Goal: Task Accomplishment & Management: Use online tool/utility

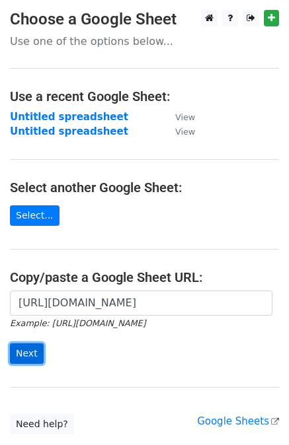
click at [29, 359] on input "Next" at bounding box center [27, 353] width 34 height 20
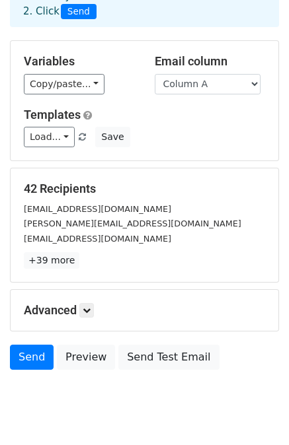
scroll to position [87, 0]
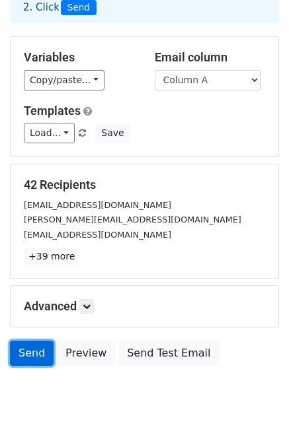
click at [32, 349] on link "Send" at bounding box center [32, 353] width 44 height 25
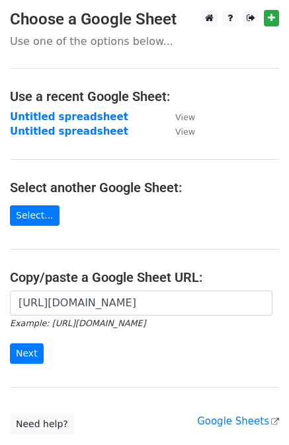
click at [19, 364] on div "https://docs.google.com/spreadsheets/d/13M1pPeTlxB8H1v0lVnXtG0098j1hG_-Gt3GHEua…" at bounding box center [144, 334] width 289 height 87
click at [22, 353] on input "Next" at bounding box center [27, 353] width 34 height 20
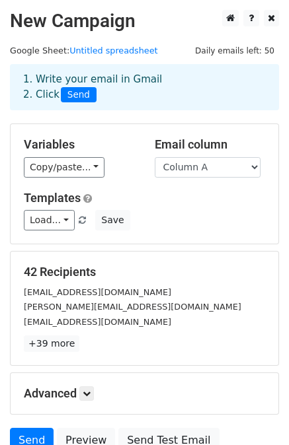
scroll to position [119, 0]
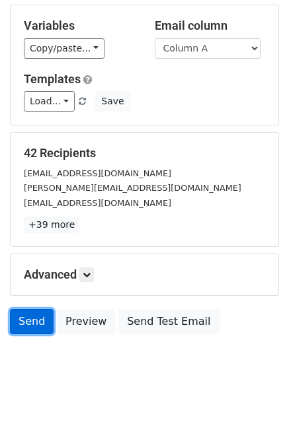
click at [31, 321] on link "Send" at bounding box center [32, 321] width 44 height 25
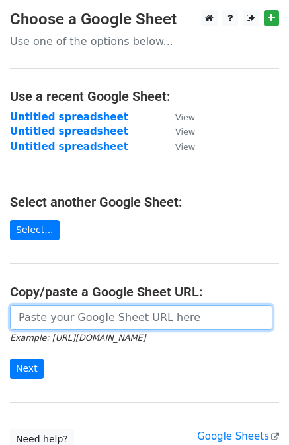
click at [47, 317] on input "url" at bounding box center [141, 317] width 262 height 25
paste input "[URL][DOMAIN_NAME]"
type input "[URL][DOMAIN_NAME]"
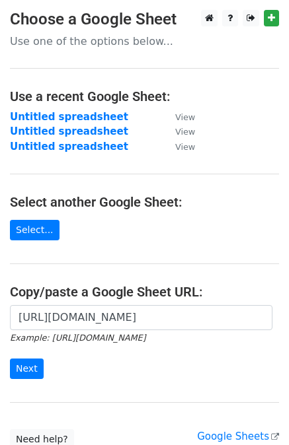
scroll to position [0, 0]
click at [25, 362] on input "Next" at bounding box center [27, 369] width 34 height 20
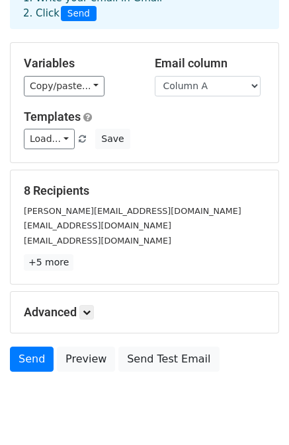
scroll to position [82, 0]
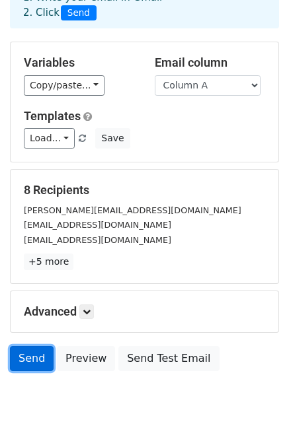
click at [22, 357] on link "Send" at bounding box center [32, 358] width 44 height 25
